Goal: Information Seeking & Learning: Learn about a topic

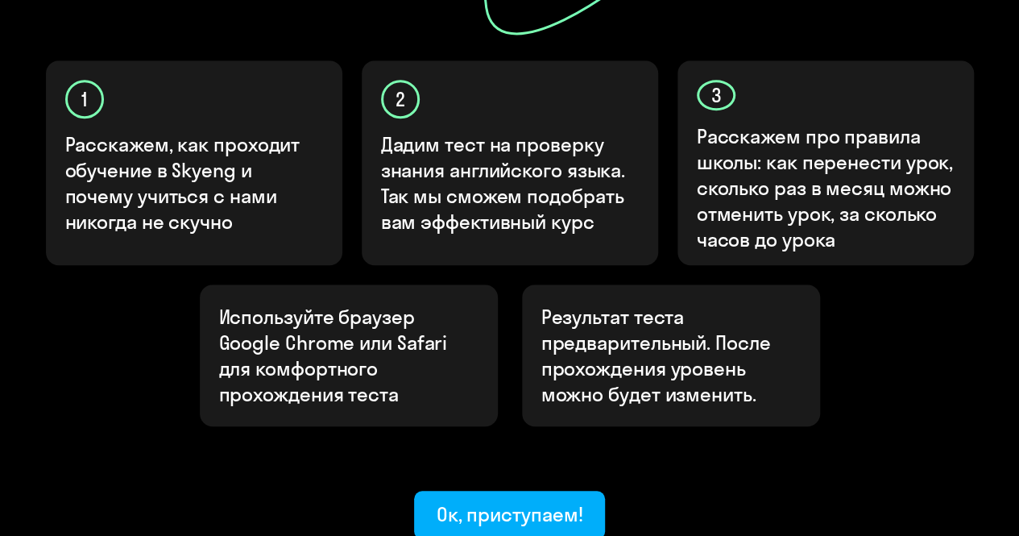
scroll to position [564, 0]
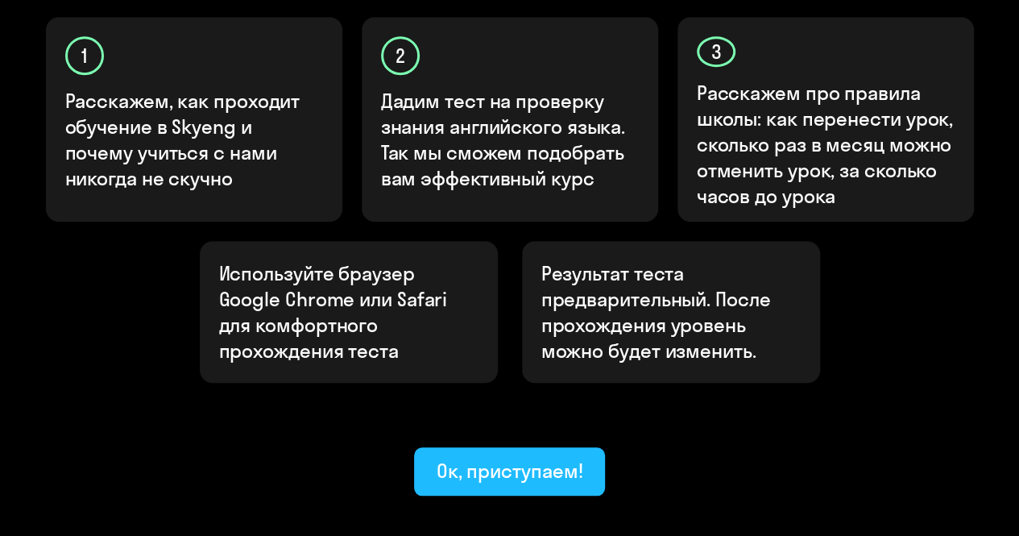
click at [567, 458] on div "Ок, приступаем!" at bounding box center [510, 471] width 147 height 26
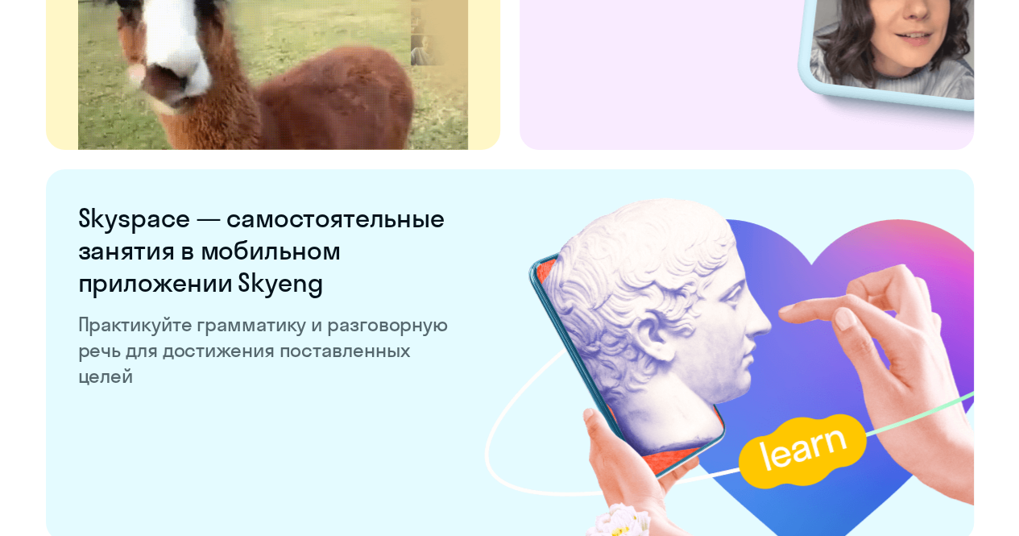
scroll to position [3199, 0]
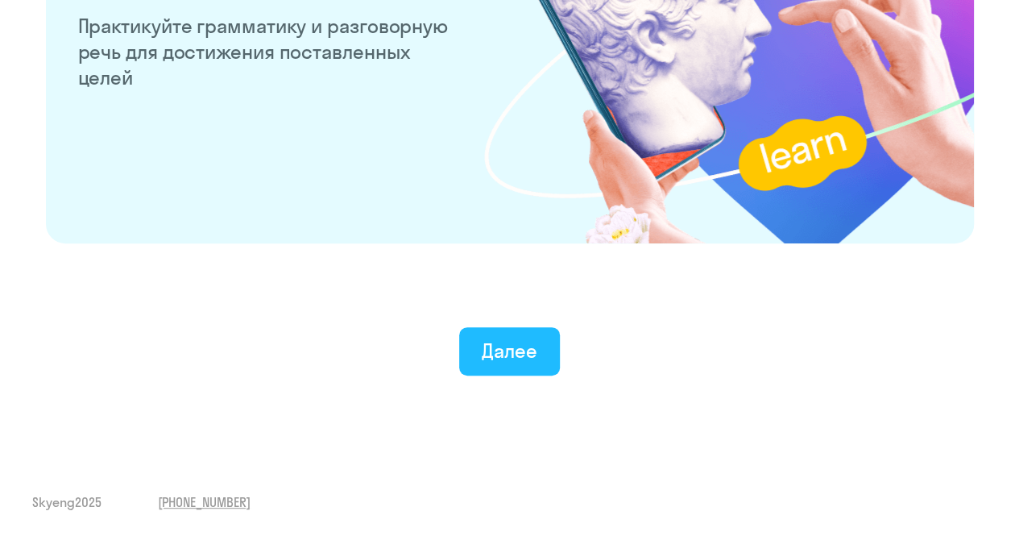
click at [537, 354] on button "Далее" at bounding box center [509, 351] width 101 height 48
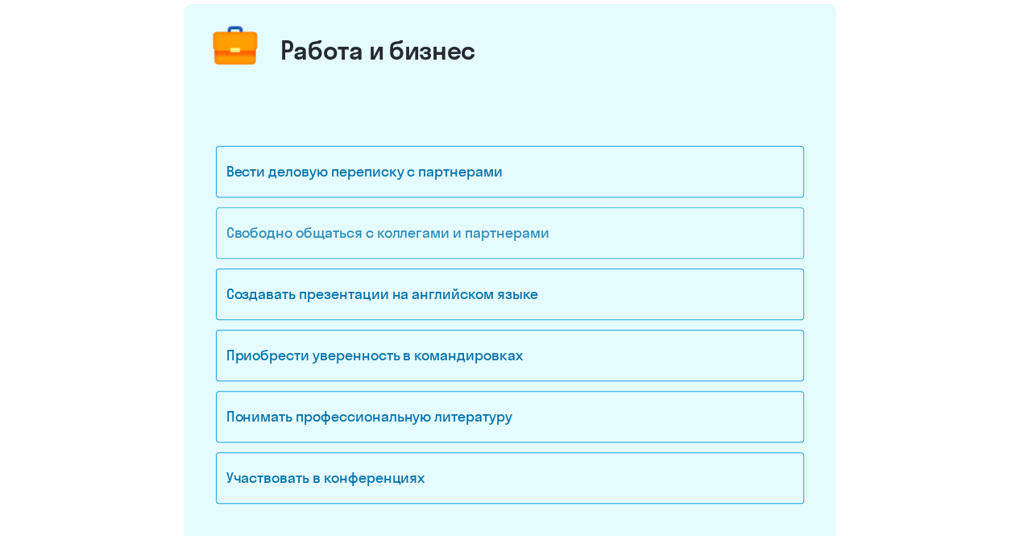
scroll to position [242, 0]
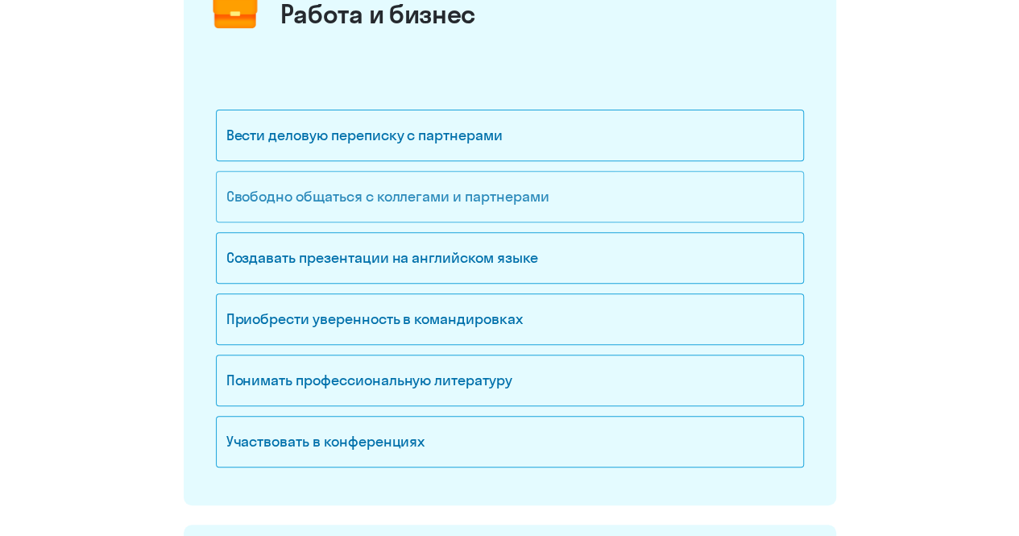
click at [499, 188] on div "Свободно общаться с коллегами и партнерами" at bounding box center [510, 197] width 588 height 52
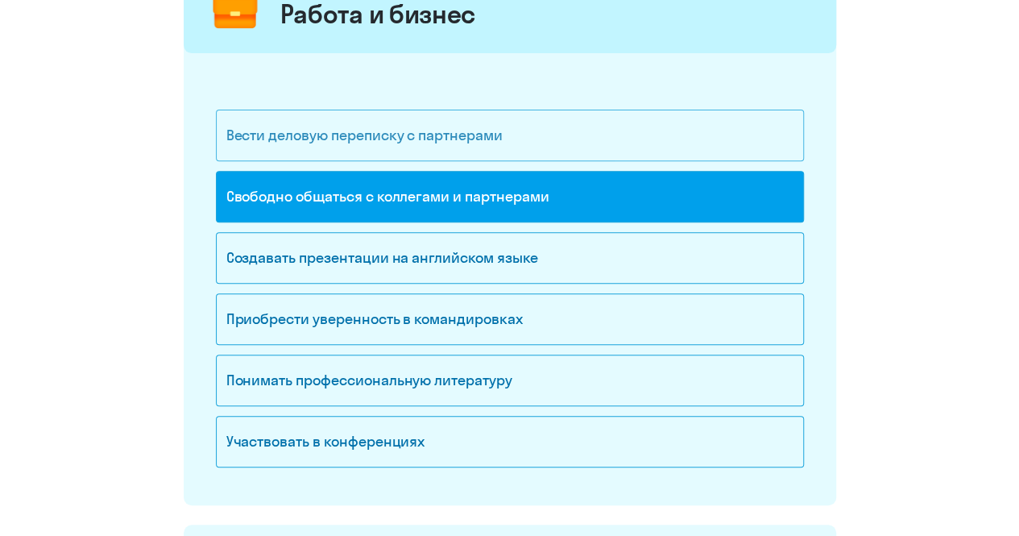
click at [448, 147] on div "Вести деловую переписку с партнерами" at bounding box center [510, 136] width 588 height 52
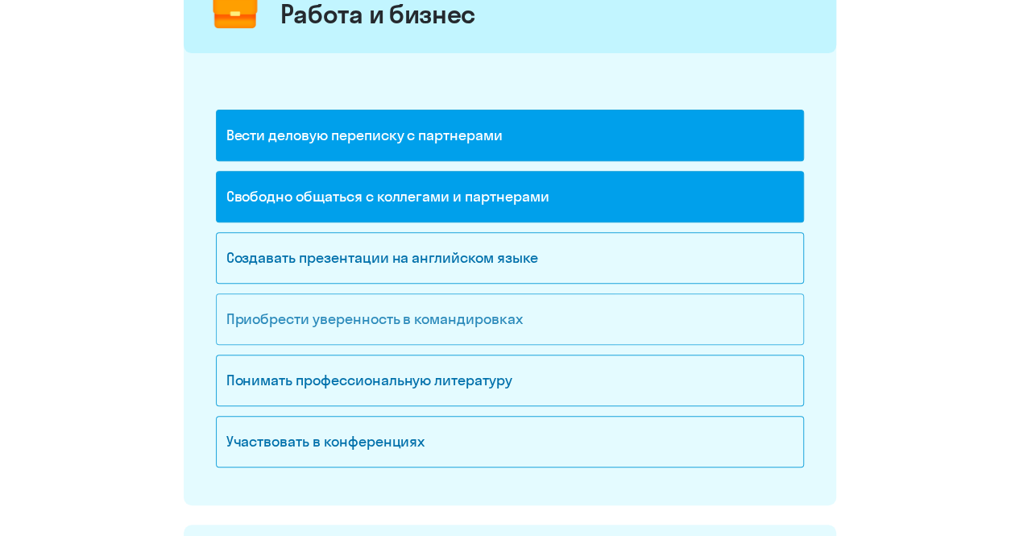
click at [451, 307] on div "Приобрести уверенность в командировках" at bounding box center [510, 319] width 588 height 52
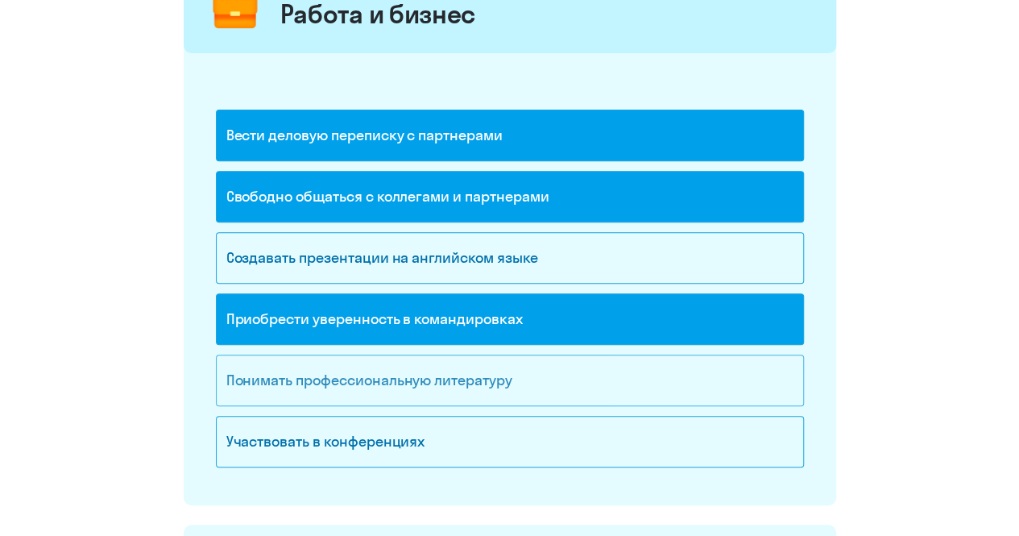
scroll to position [322, 0]
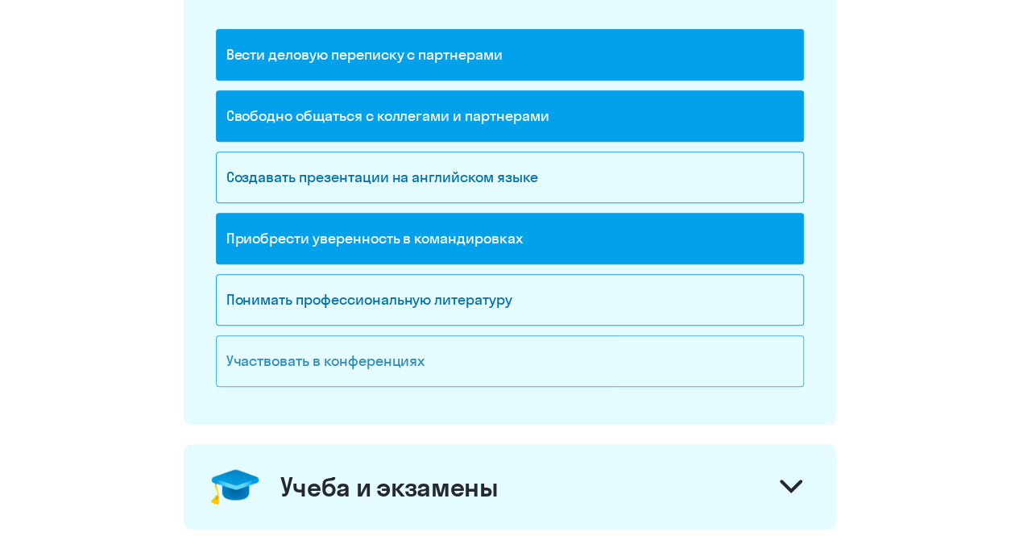
click at [582, 374] on div "Участвовать в конференциях" at bounding box center [510, 361] width 588 height 52
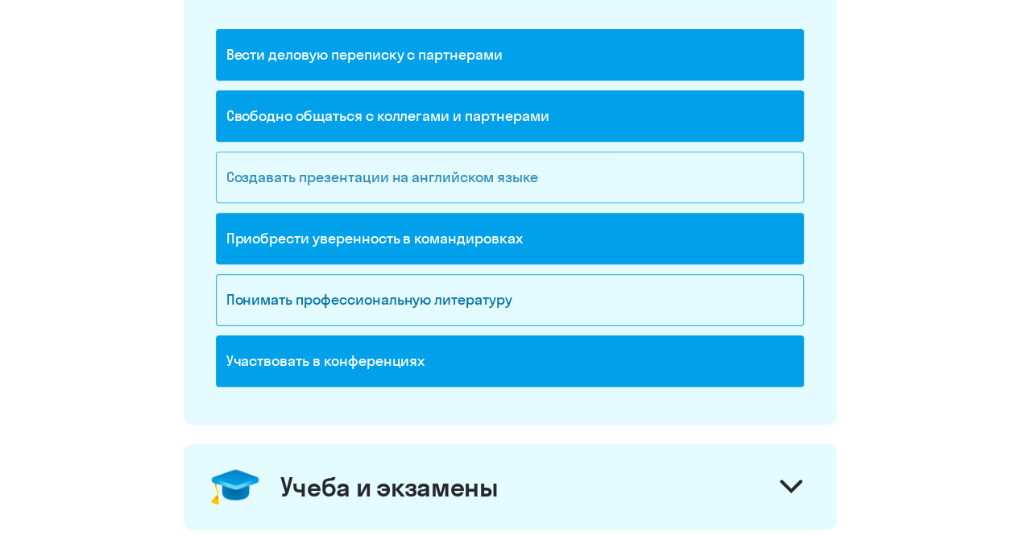
click at [530, 160] on div "Создавать презентации на английском языке" at bounding box center [510, 177] width 588 height 52
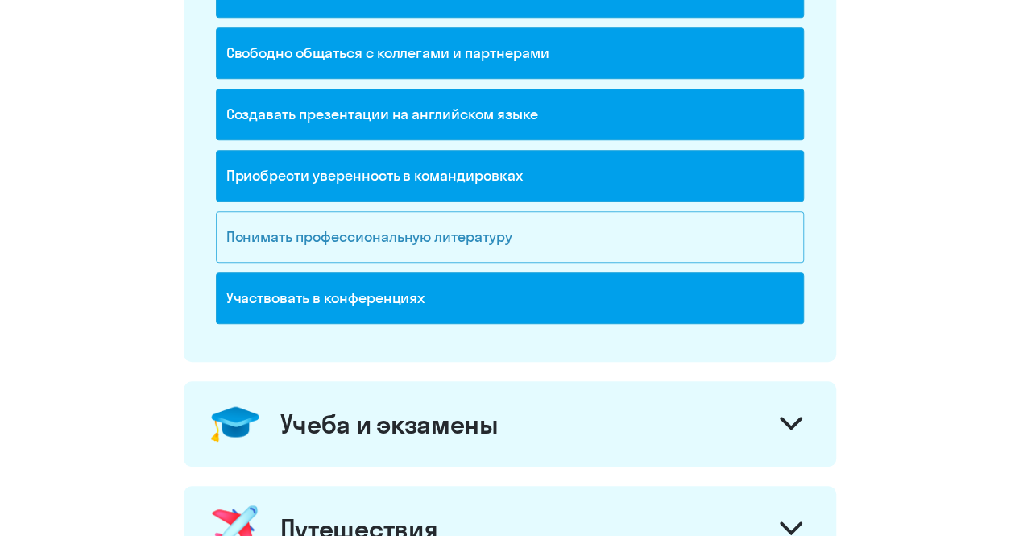
scroll to position [564, 0]
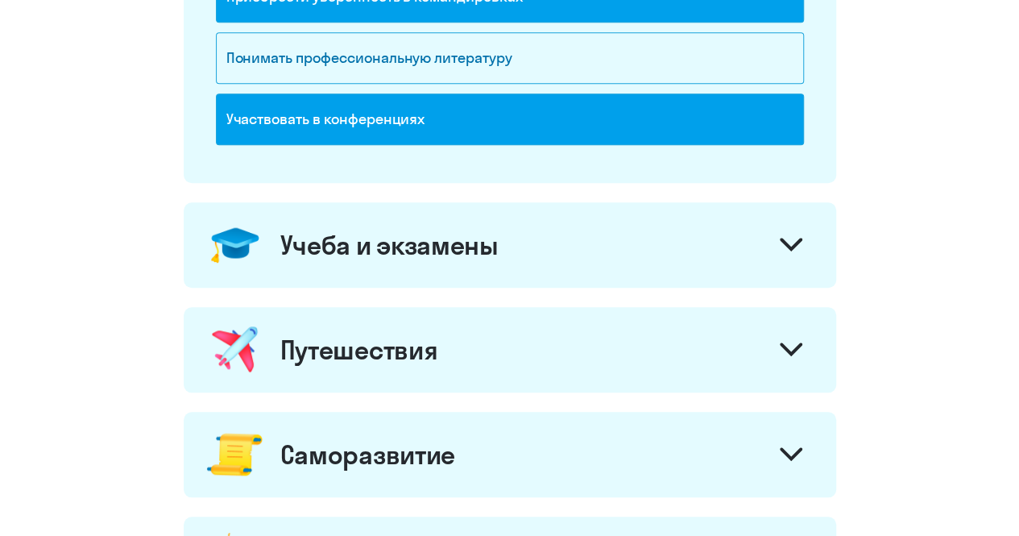
click at [612, 226] on div "Учеба и экзамены" at bounding box center [510, 244] width 653 height 85
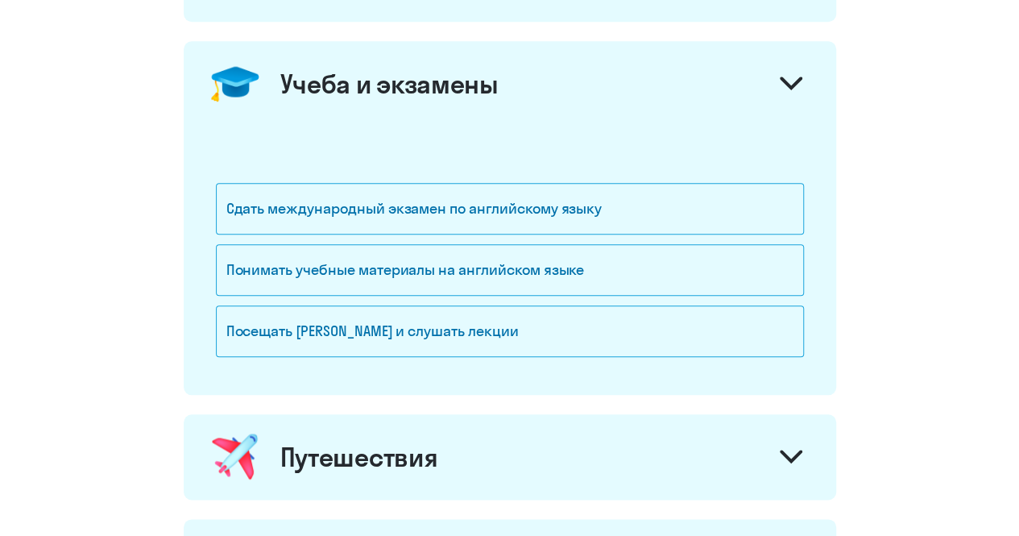
scroll to position [967, 0]
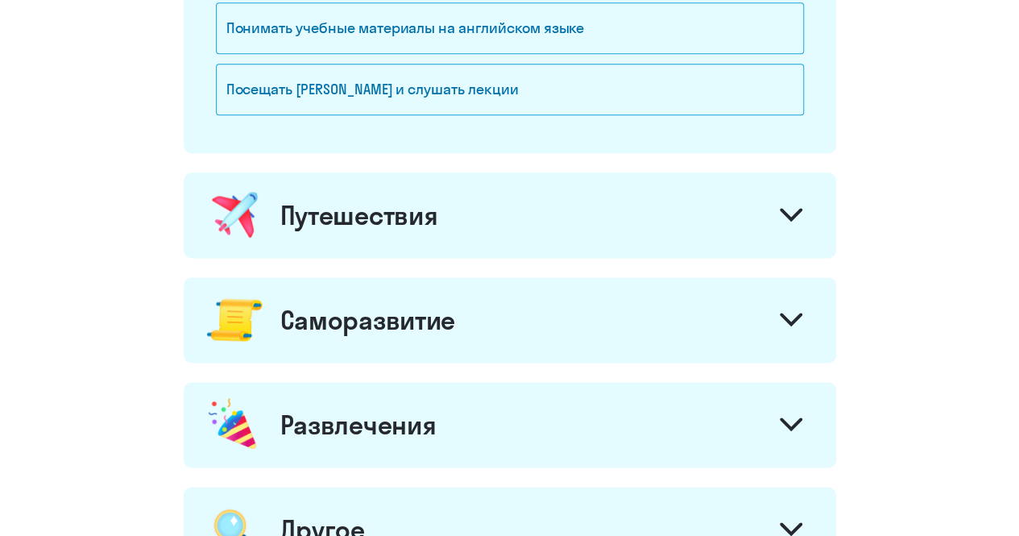
click at [610, 239] on div "Путешествия" at bounding box center [510, 214] width 653 height 85
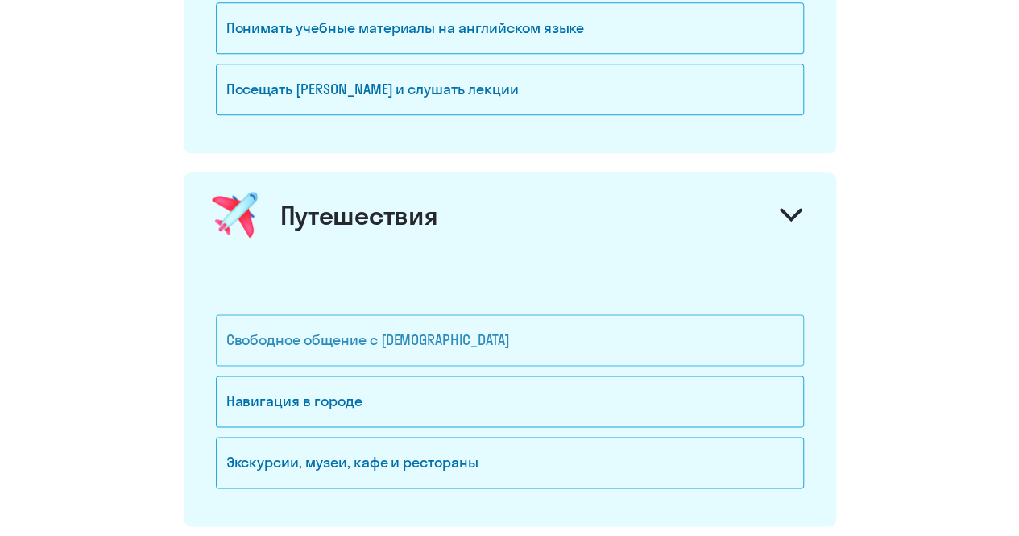
click at [566, 338] on div "Свободное общение с [DEMOGRAPHIC_DATA]" at bounding box center [510, 340] width 588 height 52
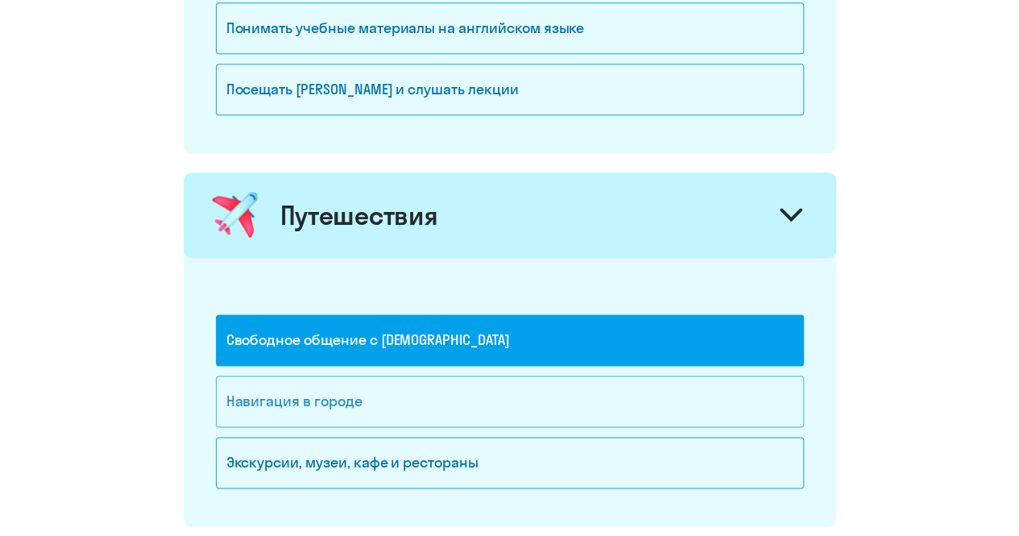
click at [527, 396] on div "Навигация в городе" at bounding box center [510, 401] width 588 height 52
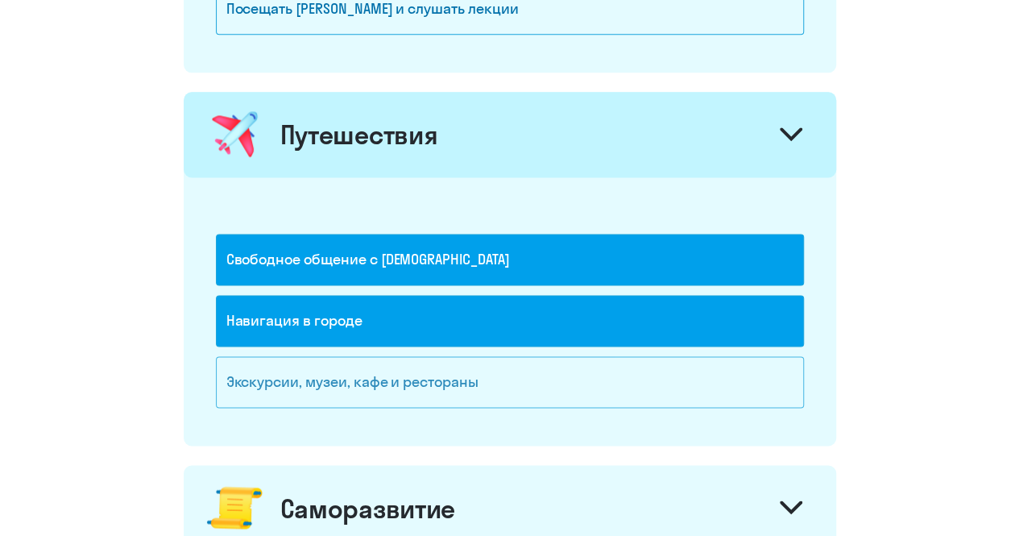
click at [527, 396] on div "Экскурсии, музеи, кафе и рестораны" at bounding box center [510, 382] width 588 height 52
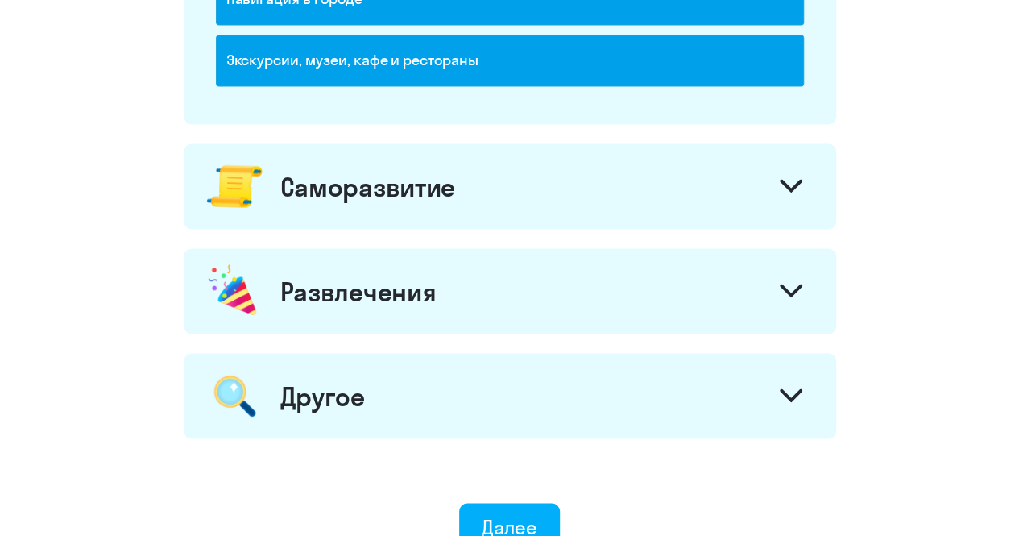
scroll to position [1370, 0]
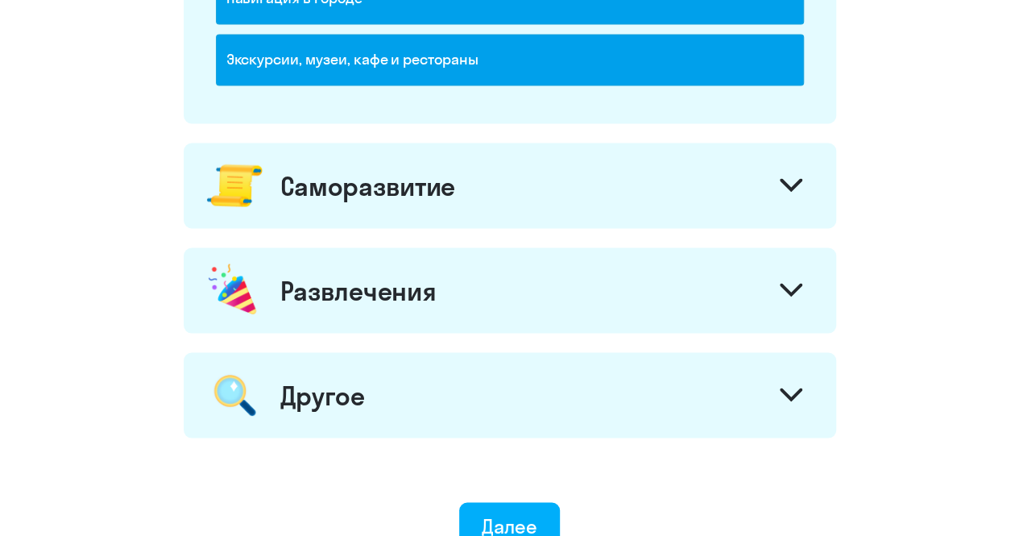
click at [522, 190] on div "Саморазвитие" at bounding box center [510, 185] width 653 height 85
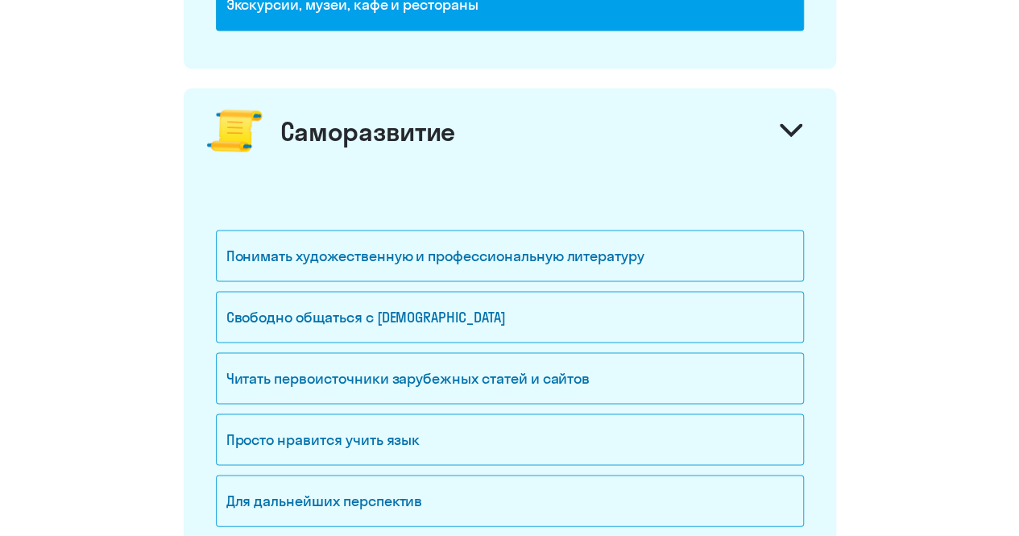
scroll to position [1450, 0]
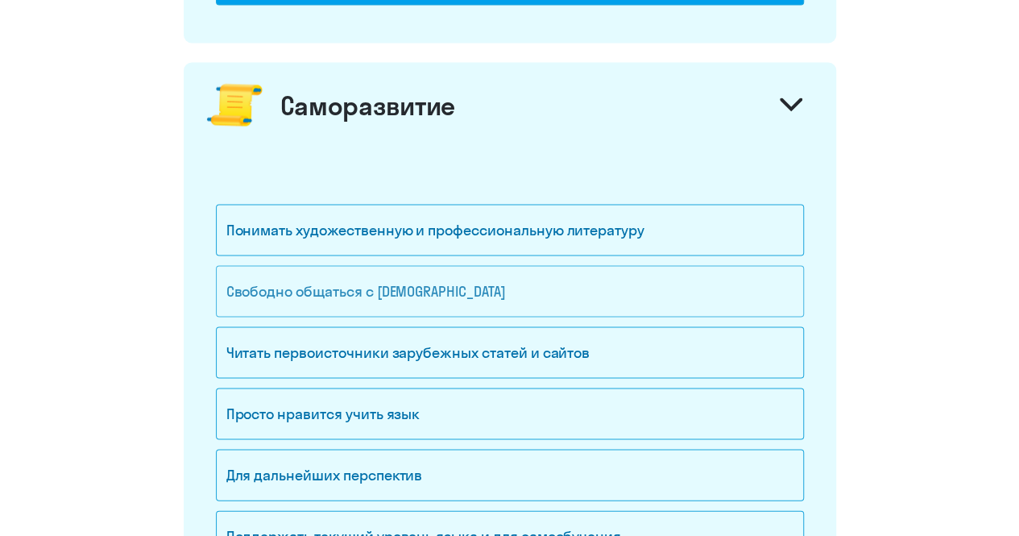
click at [516, 272] on div "Свободно общаться с [DEMOGRAPHIC_DATA]" at bounding box center [510, 291] width 588 height 52
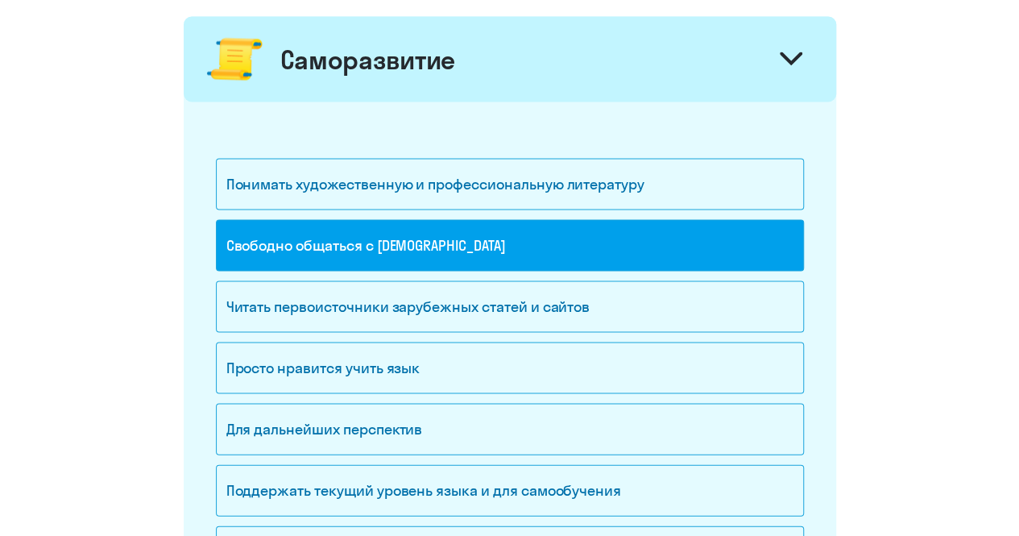
scroll to position [1531, 0]
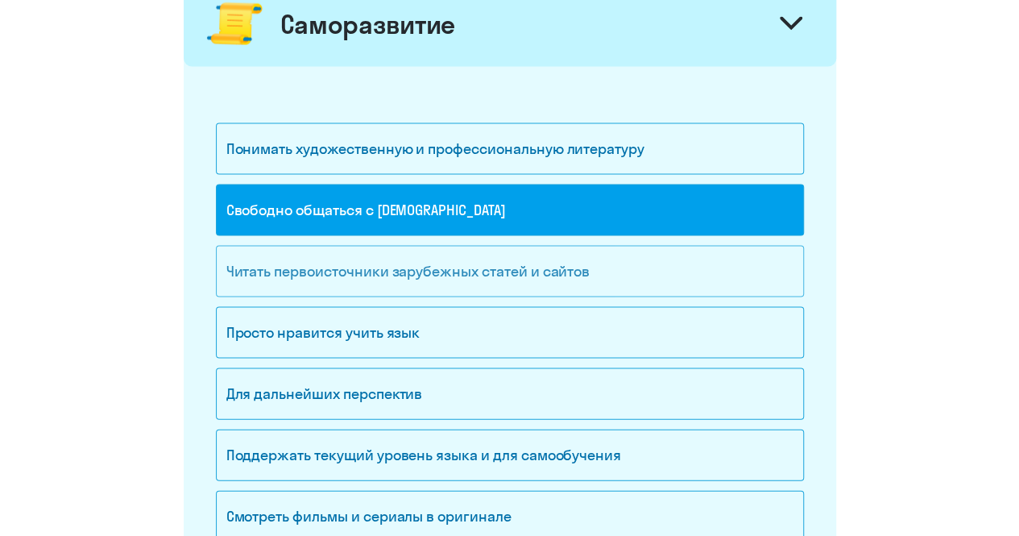
click at [518, 272] on div "Читать первоисточники зарубежных статей и сайтов" at bounding box center [510, 272] width 588 height 52
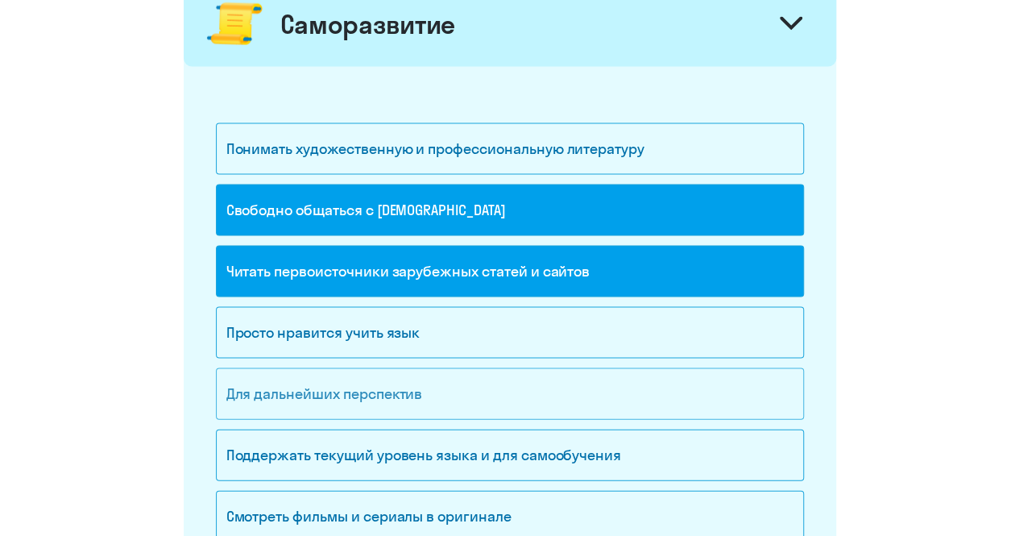
scroll to position [1611, 0]
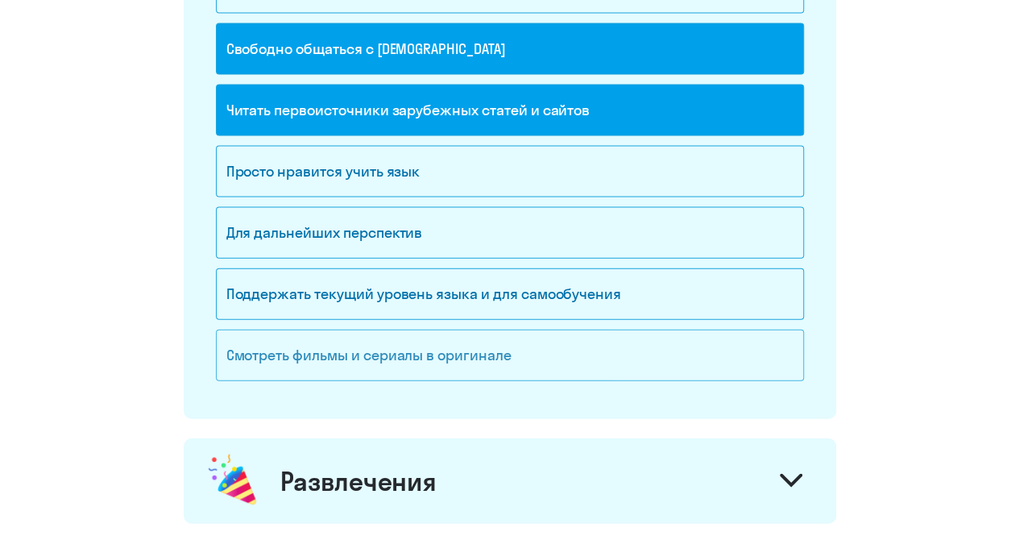
click at [500, 352] on div "Смотреть фильмы и сериалы в оригинале" at bounding box center [510, 356] width 588 height 52
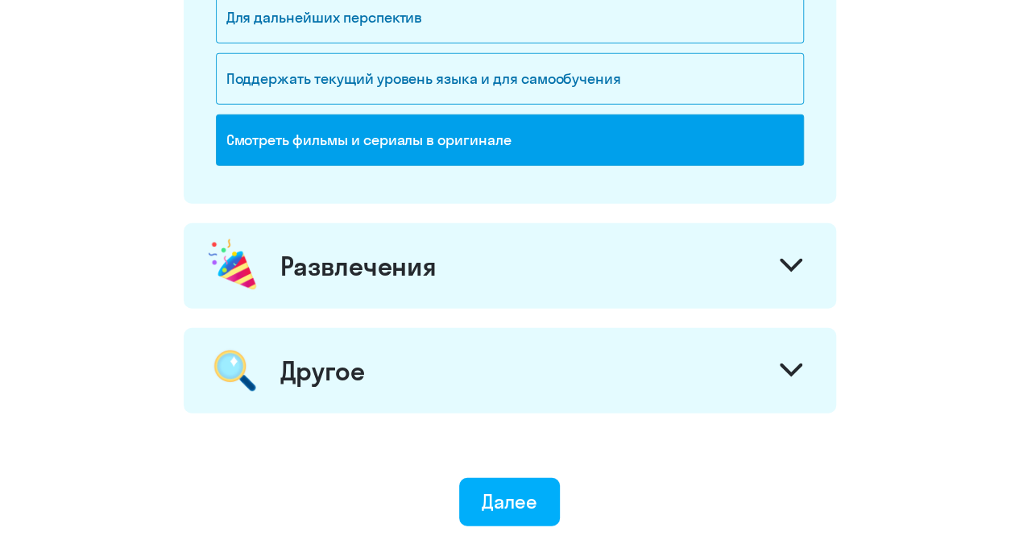
scroll to position [1934, 0]
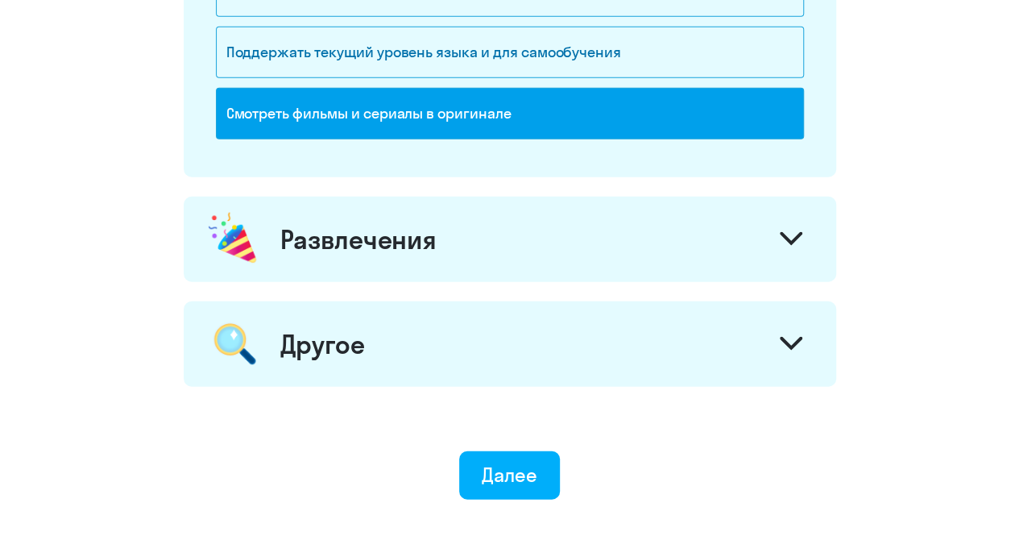
click at [503, 231] on div "Развлечения" at bounding box center [510, 239] width 653 height 85
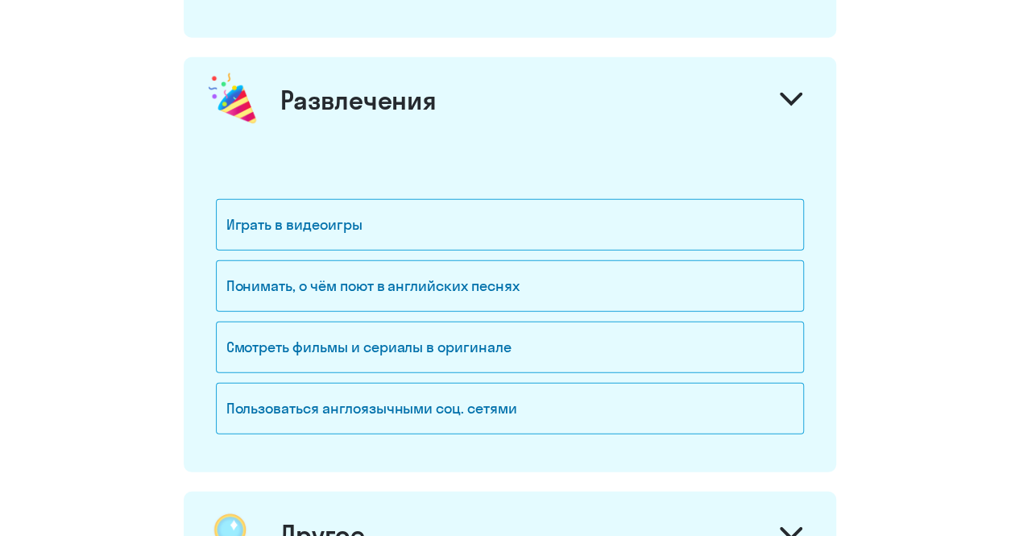
scroll to position [2095, 0]
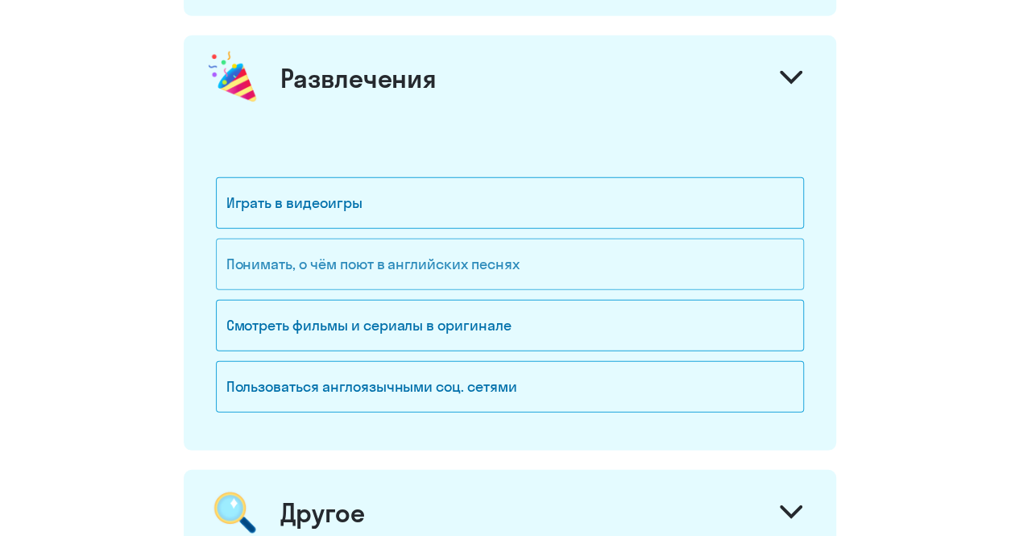
click at [524, 268] on div "Понимать, о чём поют в английских песнях" at bounding box center [510, 265] width 588 height 52
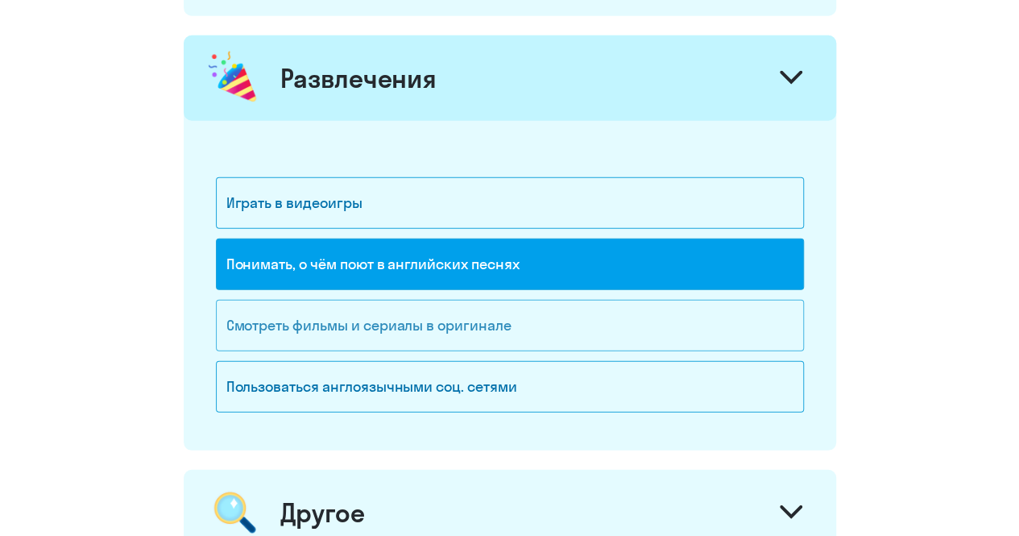
click at [519, 322] on div "Смотреть фильмы и сериалы в оригинале" at bounding box center [510, 326] width 588 height 52
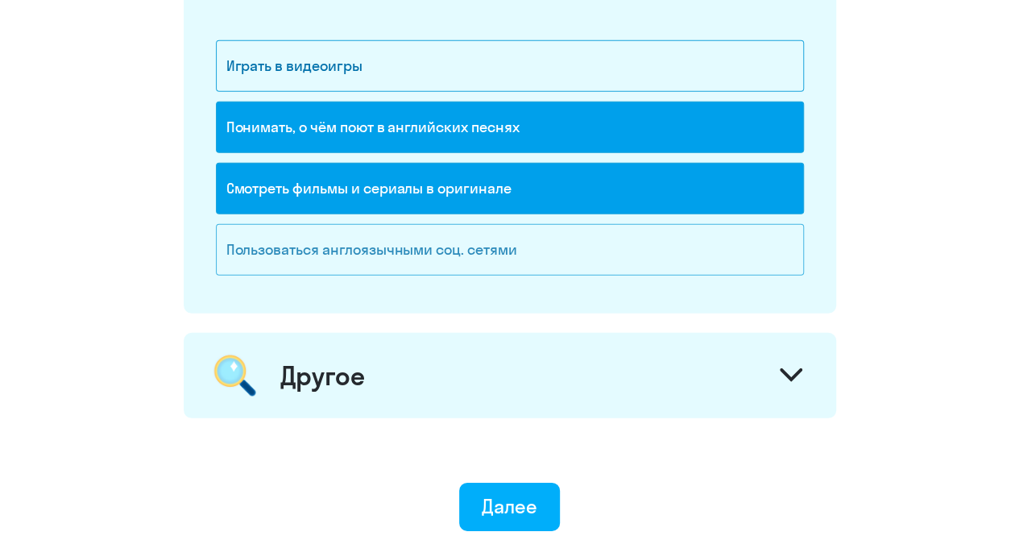
scroll to position [2256, 0]
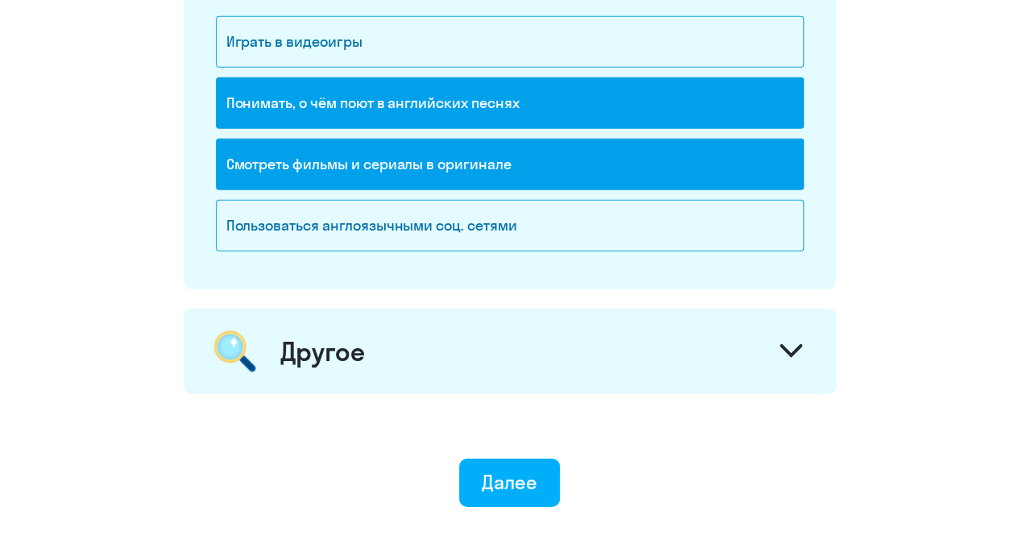
click at [541, 355] on div "Другое" at bounding box center [510, 351] width 653 height 85
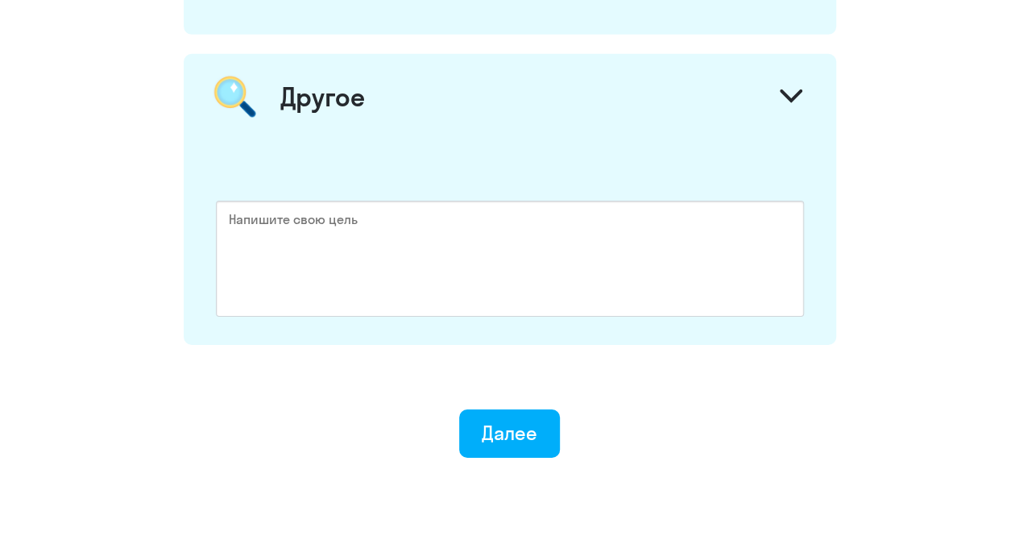
scroll to position [2574, 0]
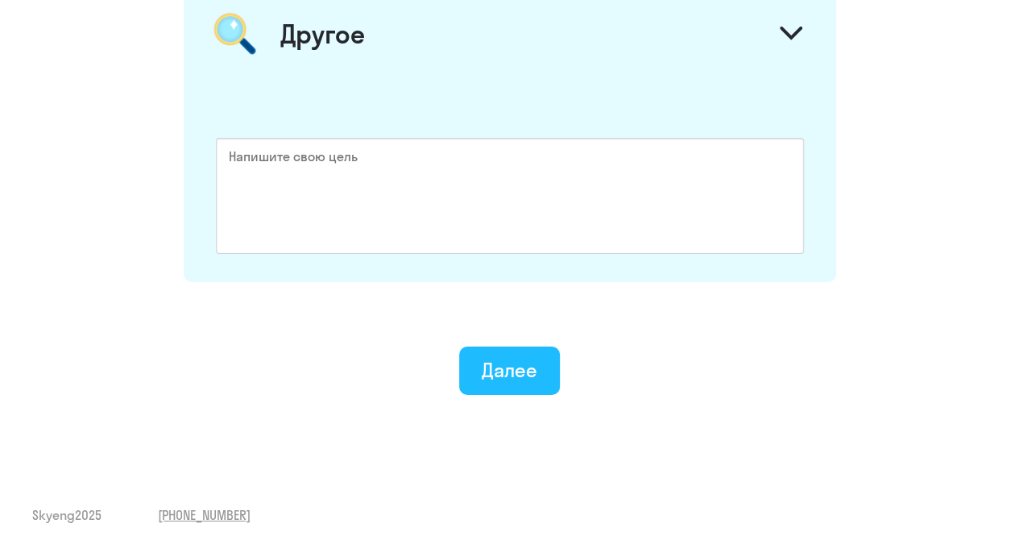
click at [509, 366] on div "Далее" at bounding box center [510, 370] width 56 height 26
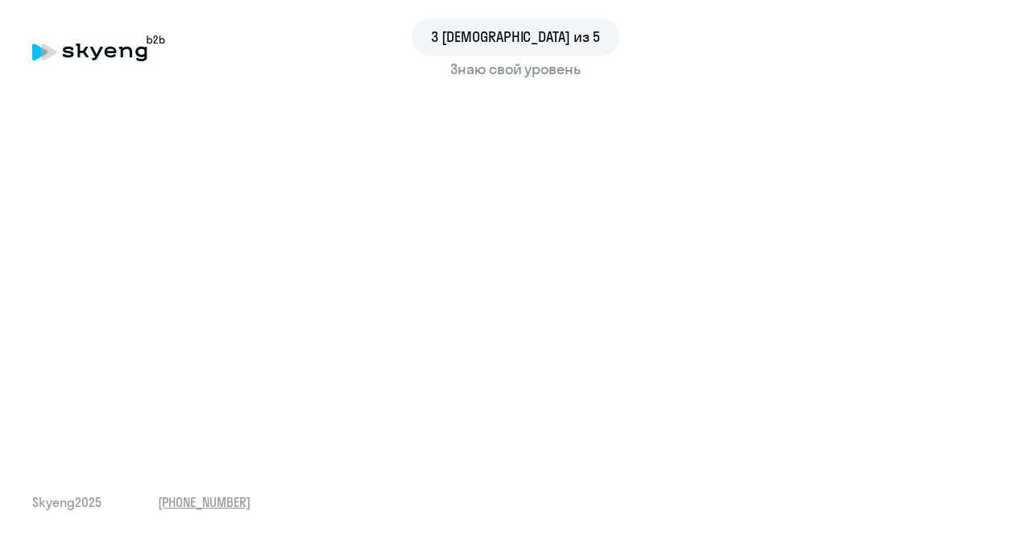
click at [156, 446] on div "3 шаг из 5 Знаю свой уровень Skyeng 2025 [PHONE_NUMBER]" at bounding box center [515, 268] width 1031 height 536
click at [163, 444] on div "3 шаг из 5 Знаю свой уровень Skyeng 2025 [PHONE_NUMBER]" at bounding box center [515, 268] width 1031 height 536
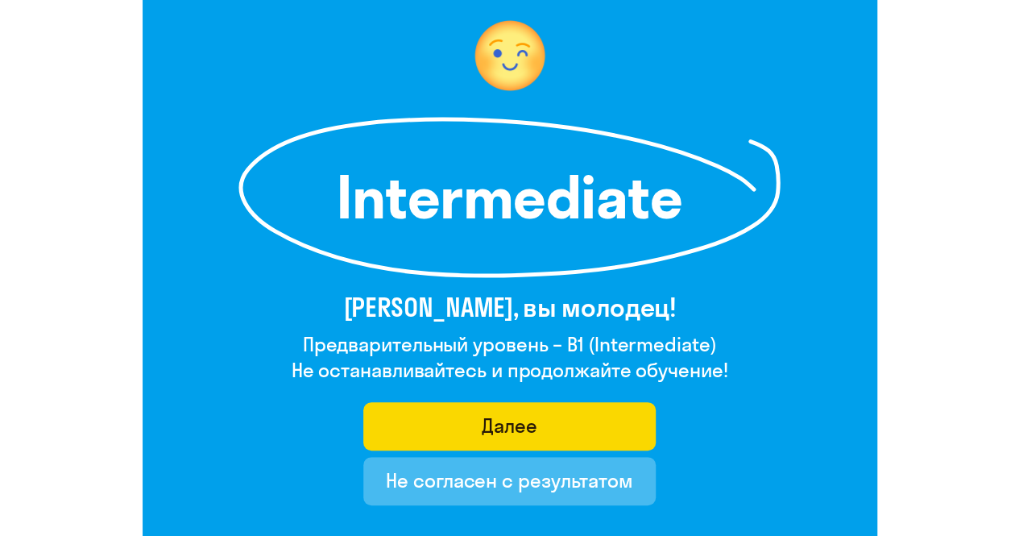
scroll to position [161, 0]
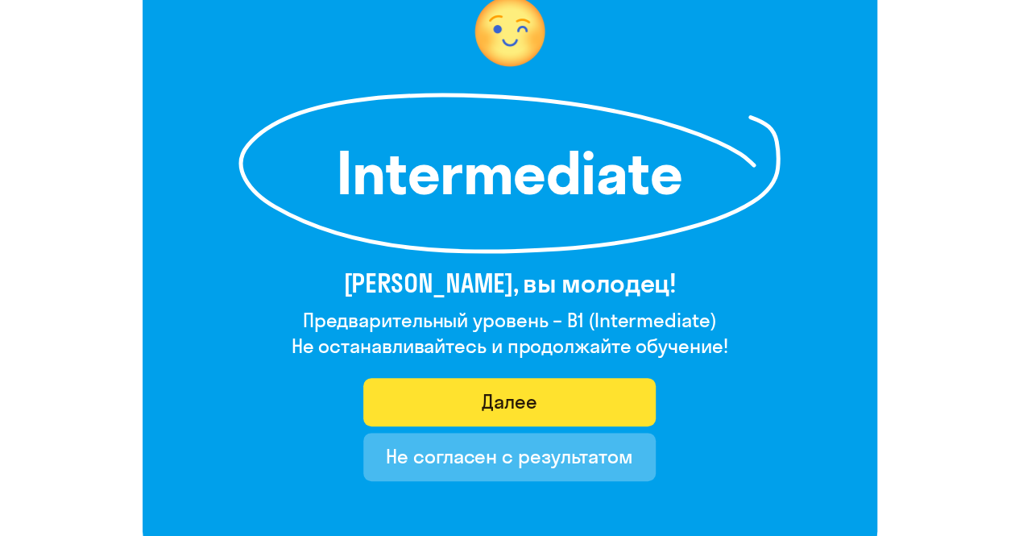
click at [492, 402] on div "Далее" at bounding box center [510, 401] width 56 height 26
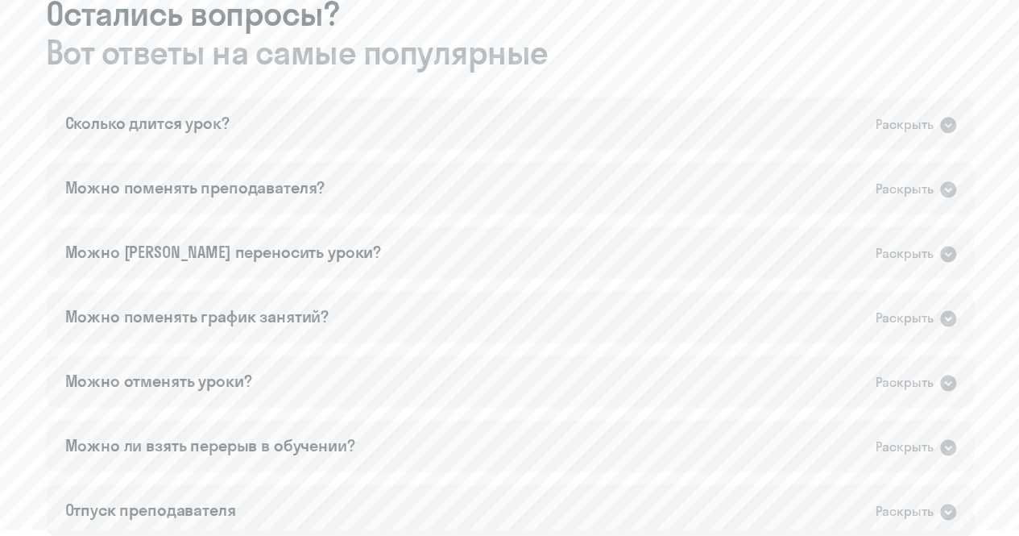
scroll to position [967, 0]
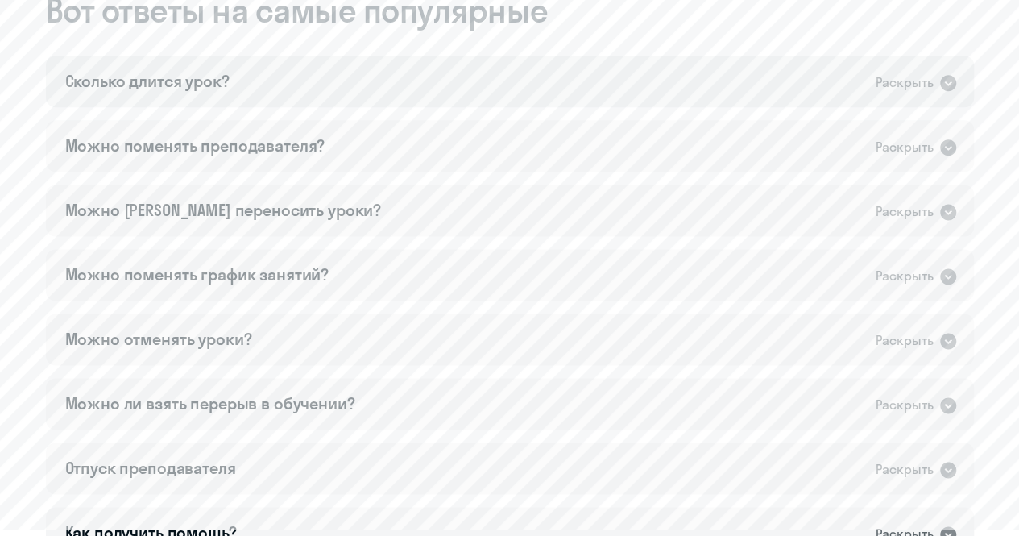
click at [920, 85] on div "Раскрыть" at bounding box center [905, 83] width 58 height 20
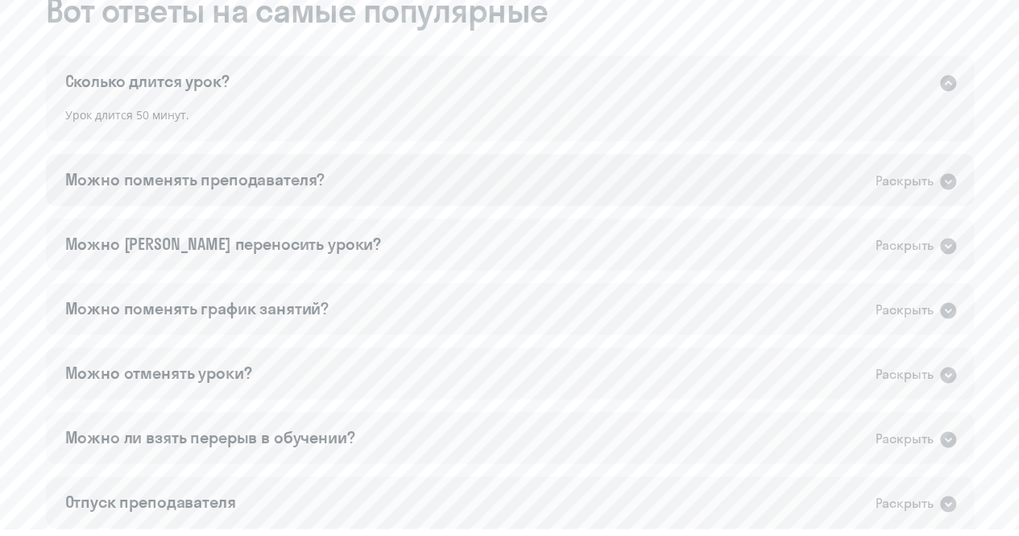
click at [870, 167] on div "Можно поменять преподавателя? Раскрыть" at bounding box center [510, 180] width 928 height 52
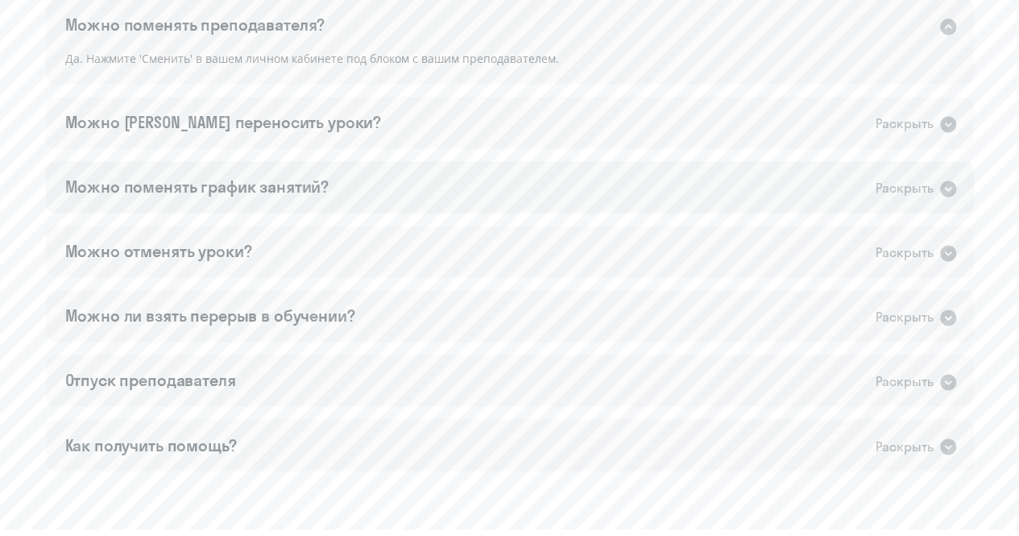
scroll to position [1128, 0]
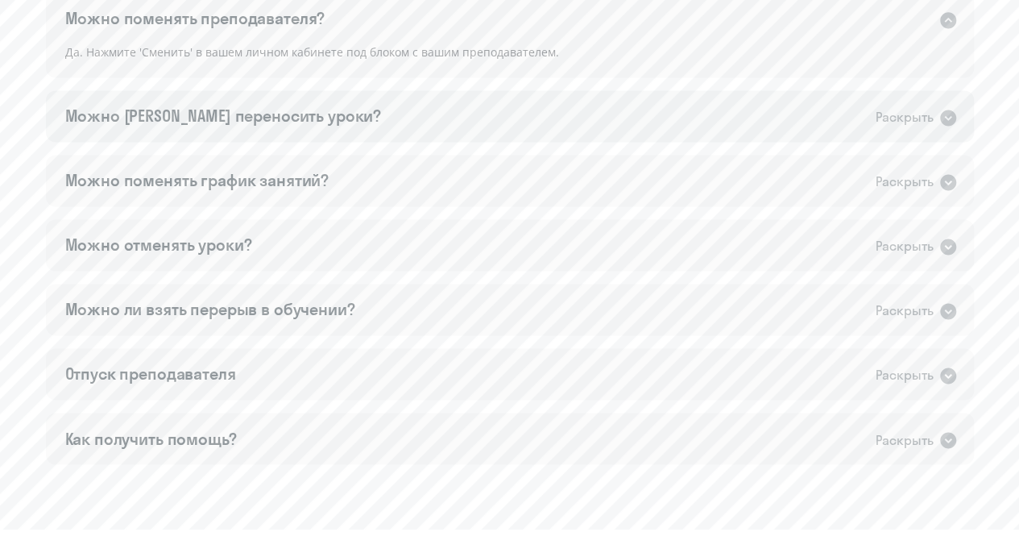
click at [927, 114] on div "Раскрыть" at bounding box center [905, 117] width 58 height 20
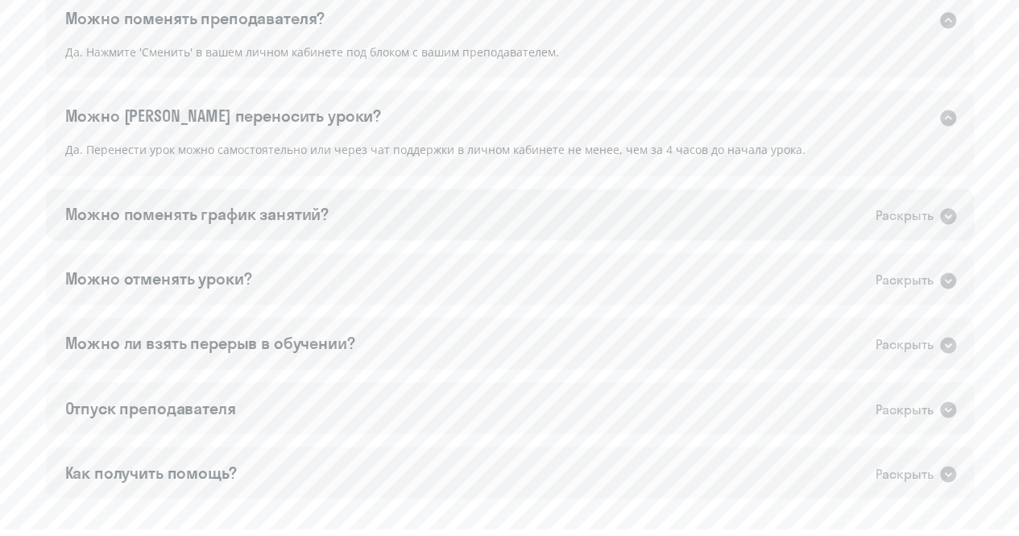
click at [903, 218] on div "Раскрыть" at bounding box center [905, 215] width 58 height 20
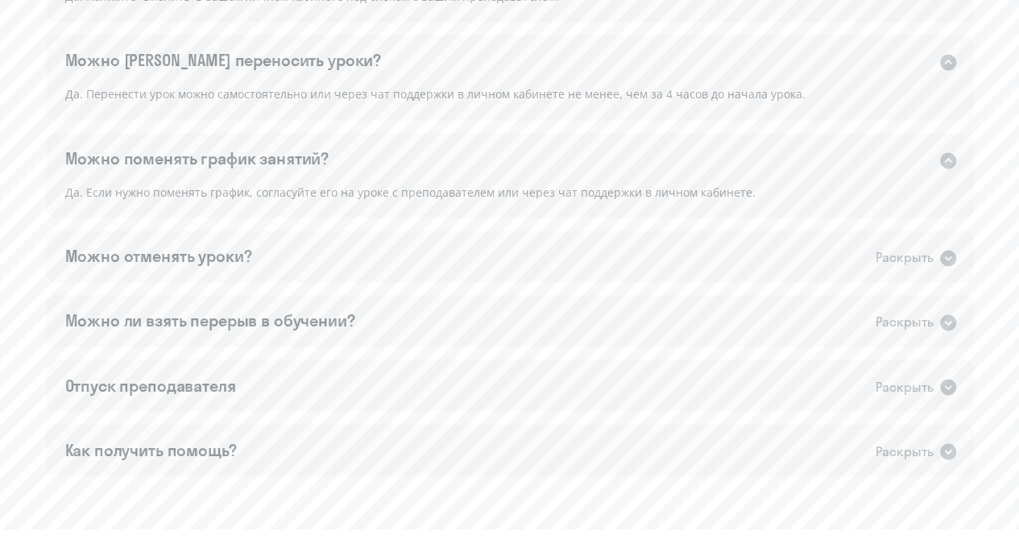
scroll to position [1209, 0]
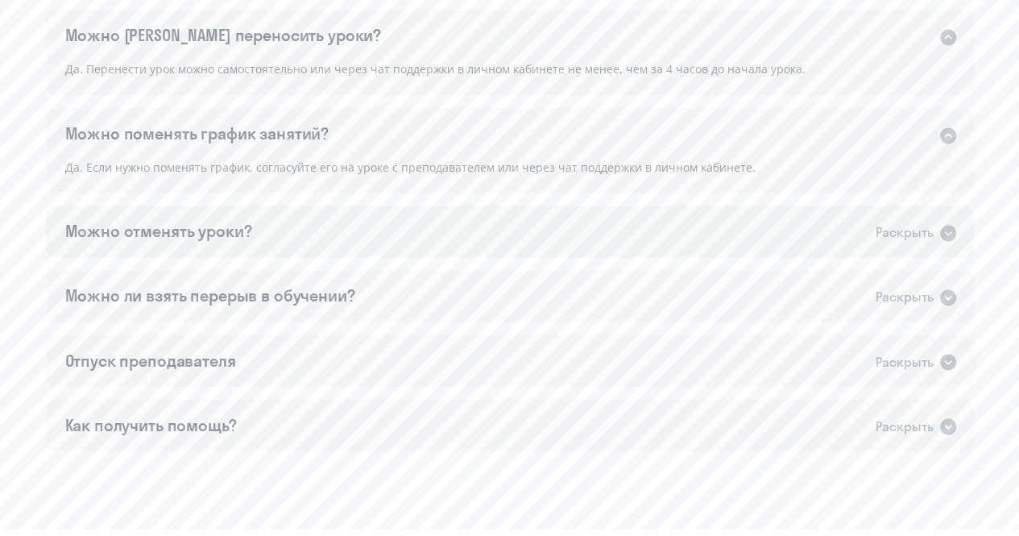
click at [888, 228] on div "Раскрыть" at bounding box center [905, 232] width 58 height 20
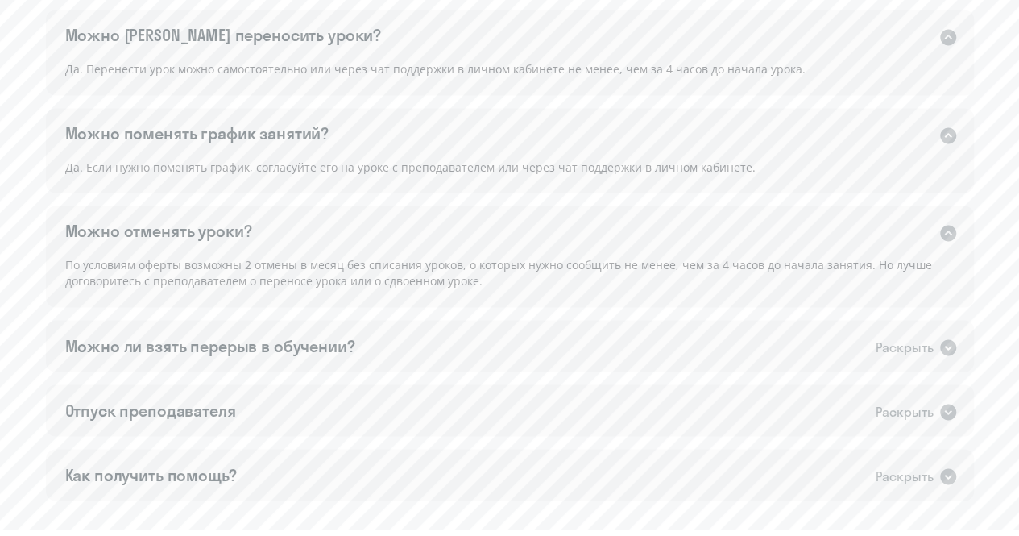
click at [881, 312] on div "Сколько длится урок? Раскрыть Урок длится 50 минут. Можно поменять преподавател…" at bounding box center [510, 157] width 928 height 686
click at [889, 355] on div "Раскрыть" at bounding box center [905, 347] width 58 height 20
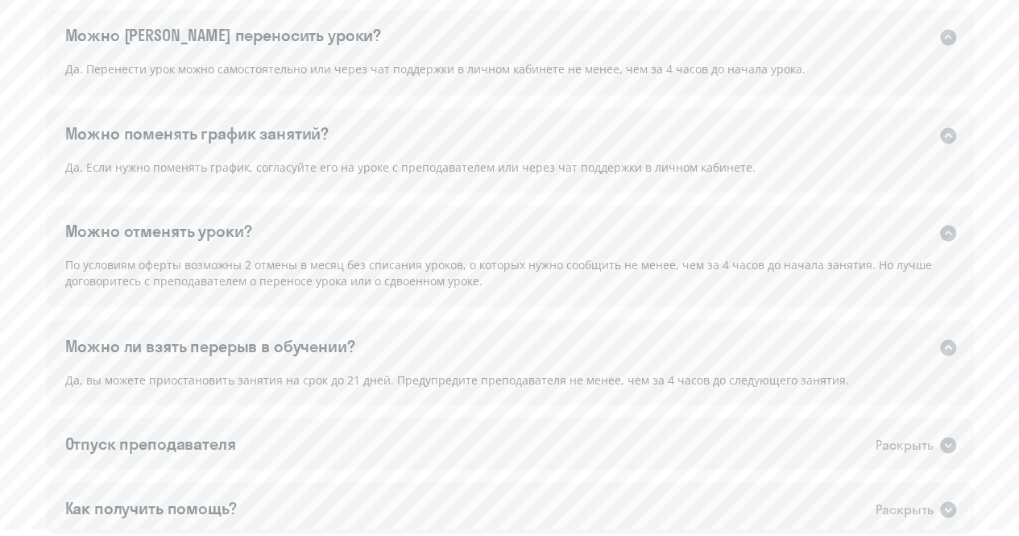
scroll to position [1289, 0]
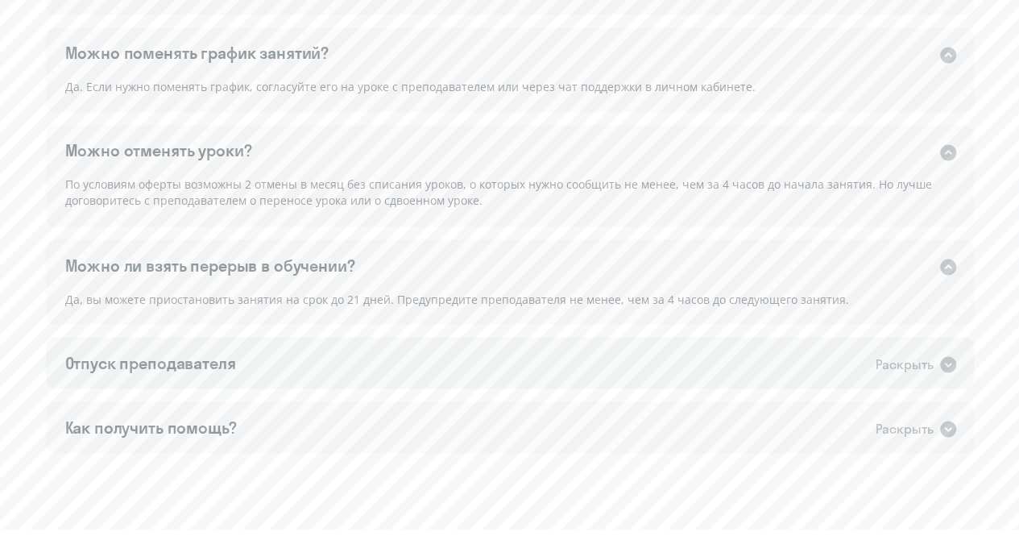
click at [884, 356] on div "Раскрыть" at bounding box center [905, 364] width 58 height 20
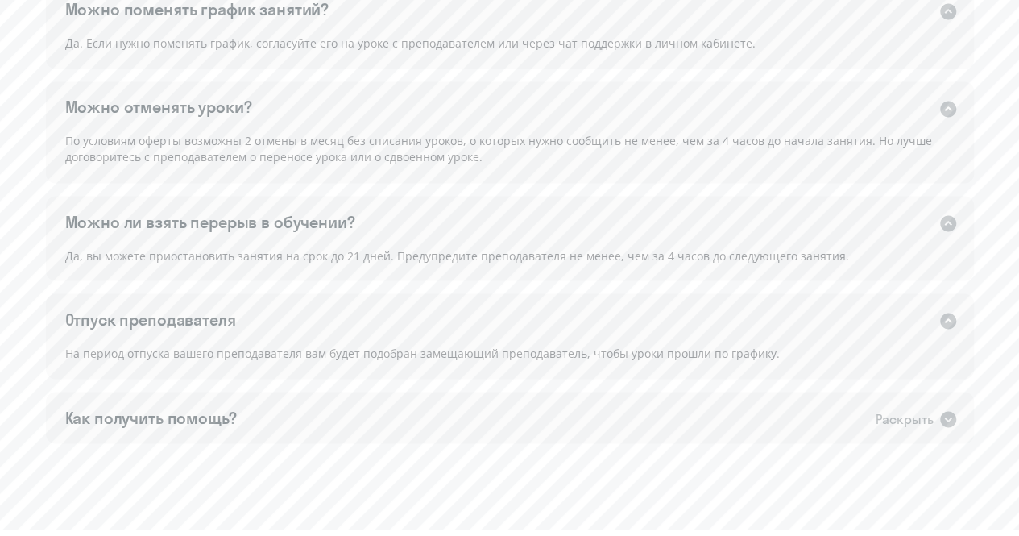
scroll to position [1370, 0]
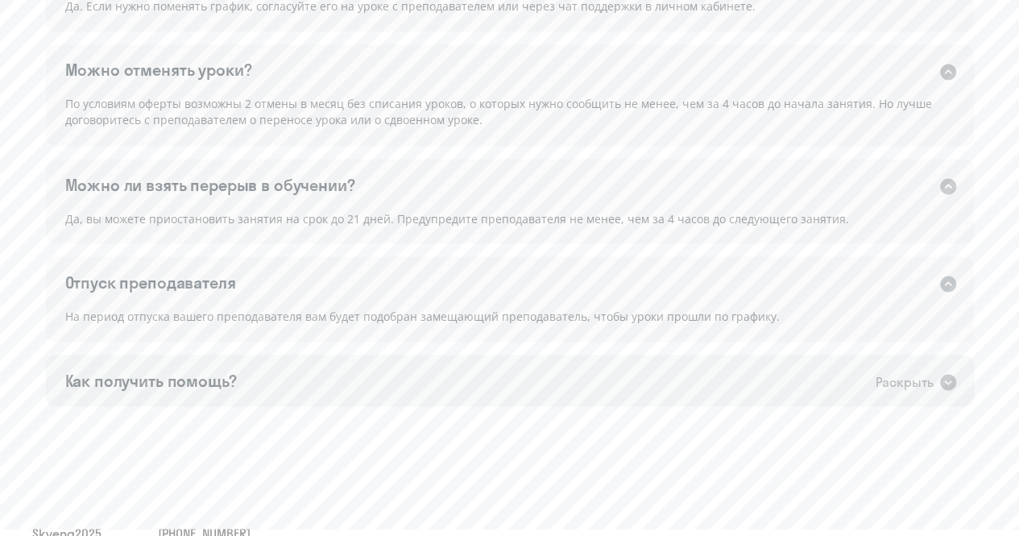
click at [881, 372] on div "Раскрыть" at bounding box center [905, 381] width 58 height 20
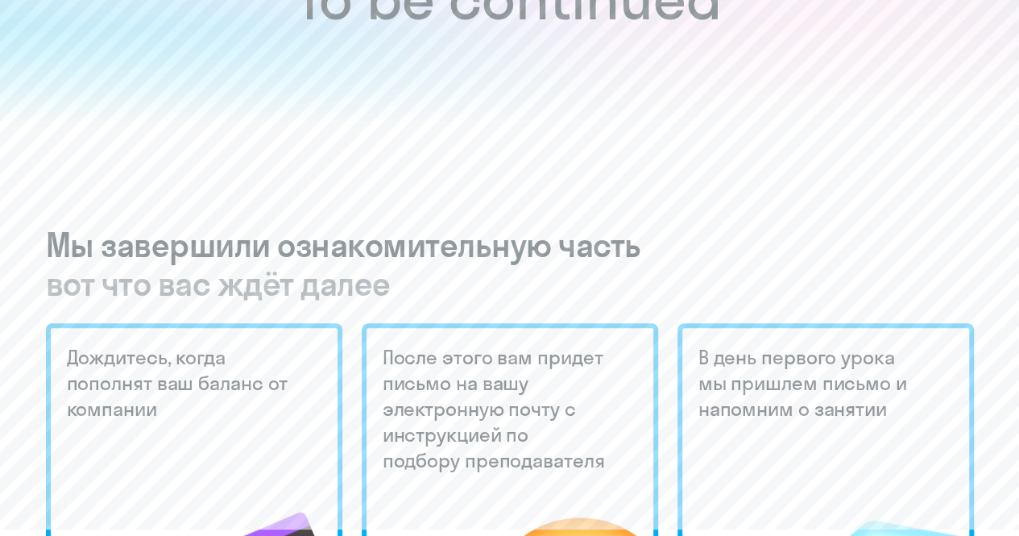
scroll to position [0, 0]
